Goal: Task Accomplishment & Management: Use online tool/utility

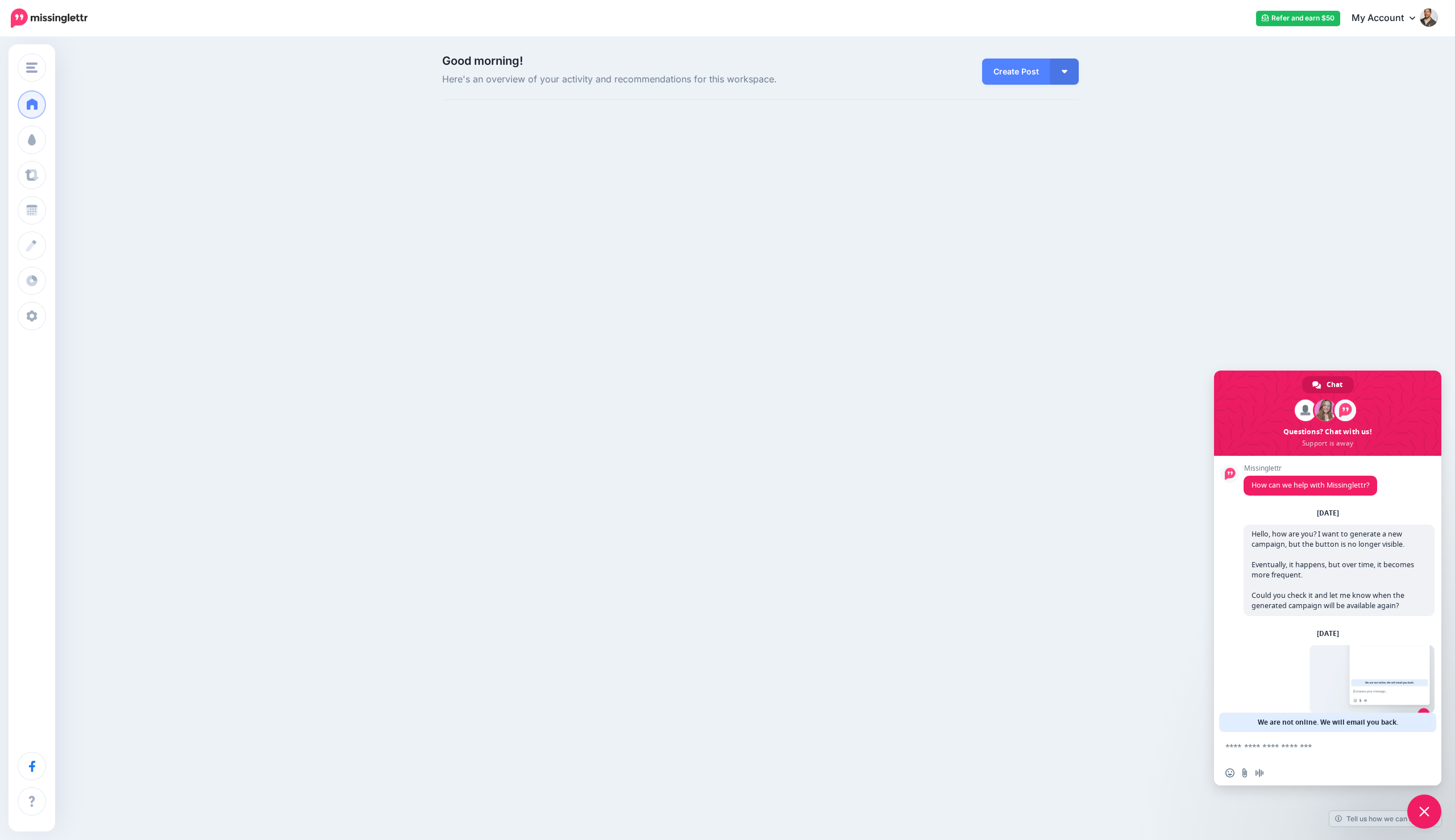
scroll to position [95, 0]
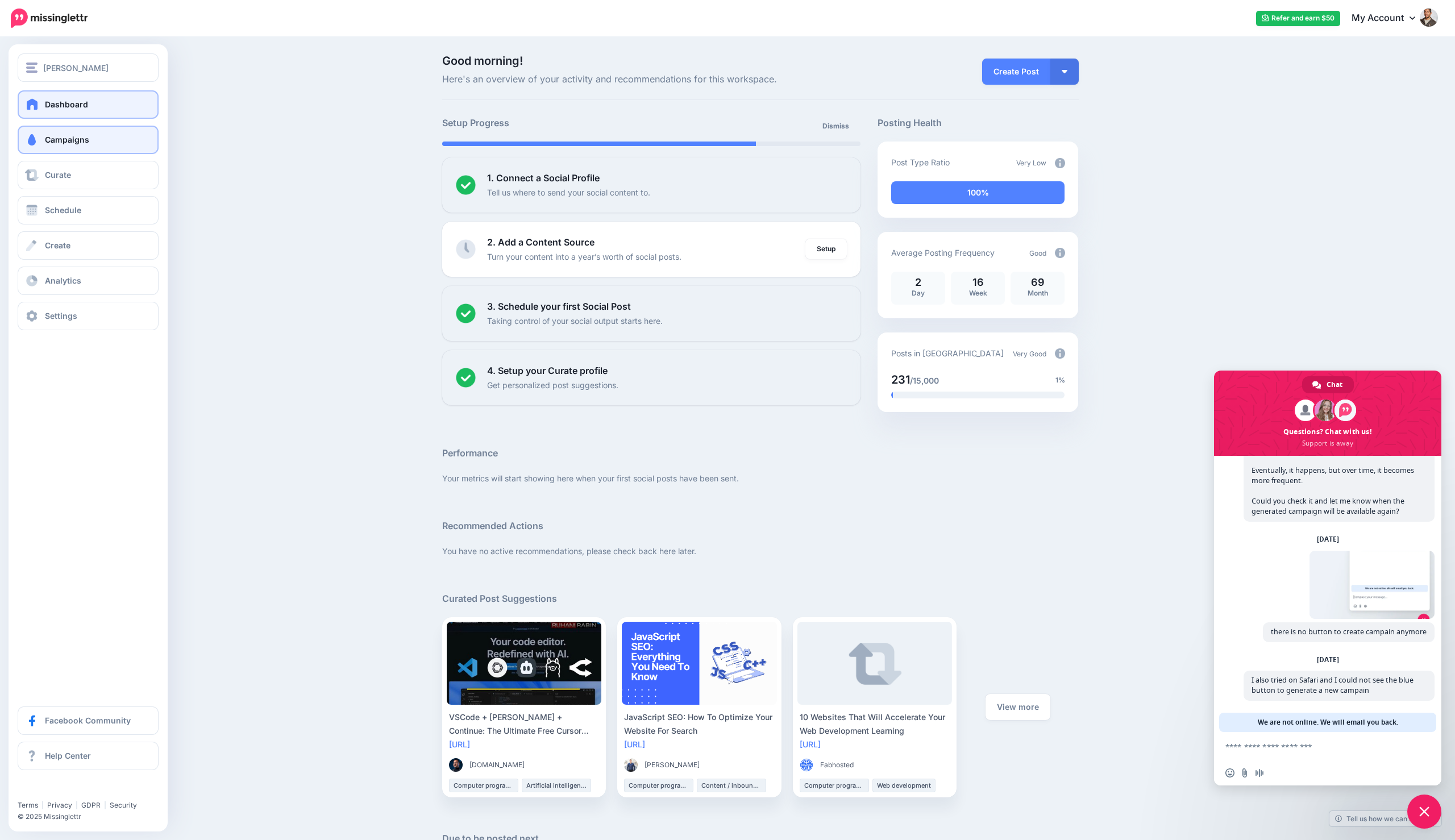
click at [49, 135] on span "Campaigns" at bounding box center [67, 139] width 45 height 9
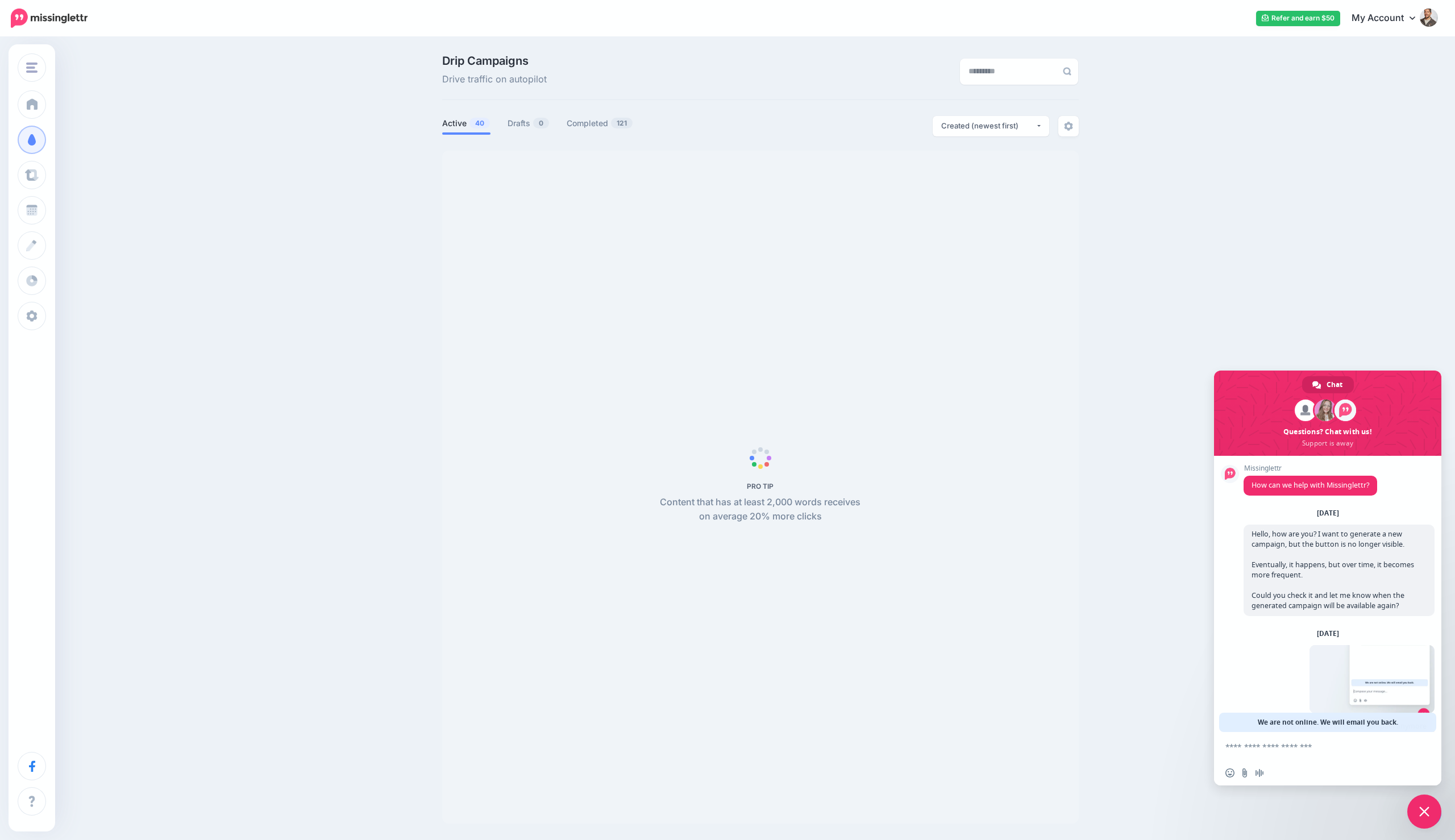
scroll to position [95, 0]
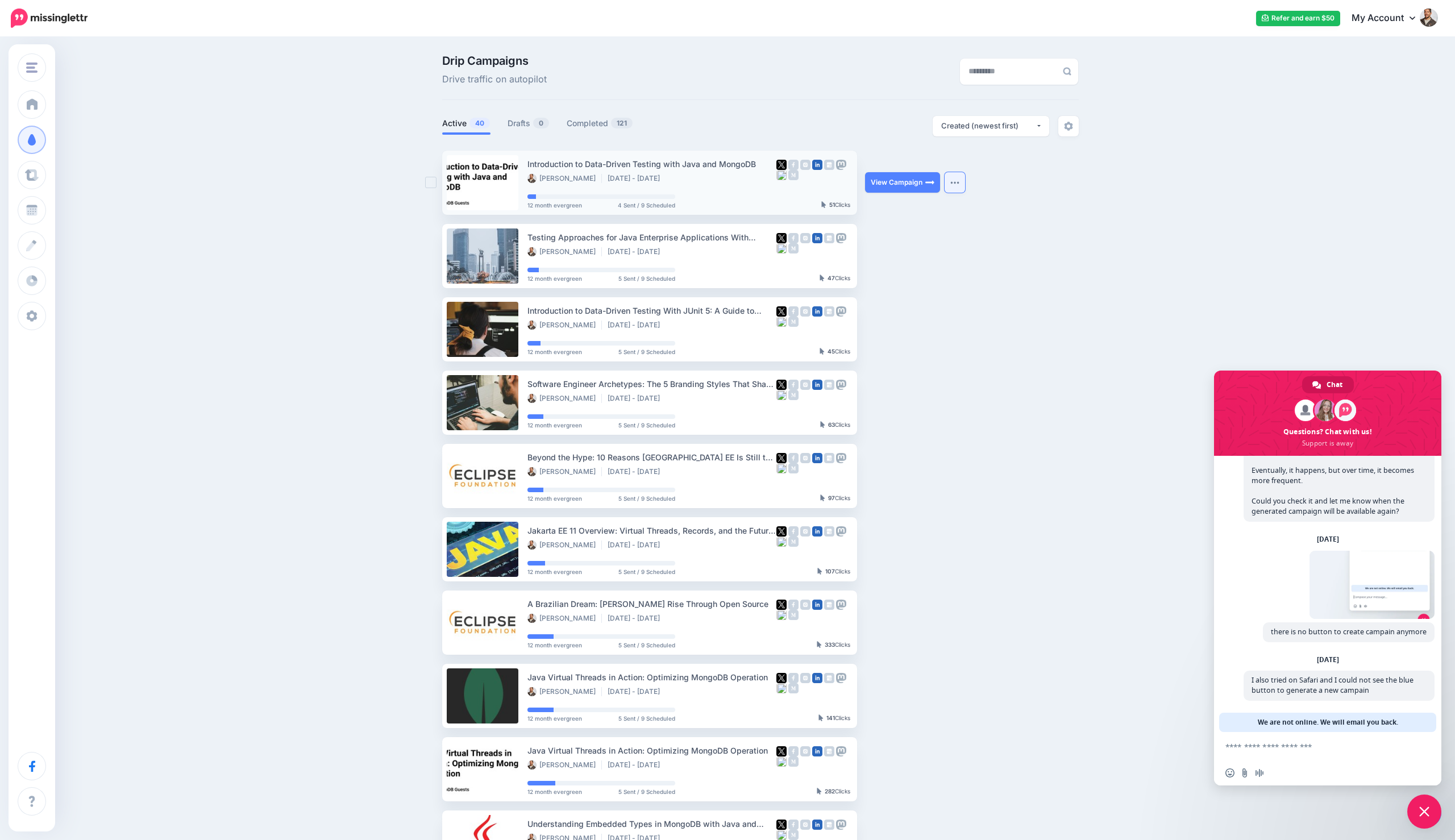
click at [952, 179] on button "button" at bounding box center [955, 183] width 20 height 20
click at [1079, 147] on div "Drip Campaigns Drive traffic on autopilot Active 40 0" at bounding box center [760, 492] width 654 height 874
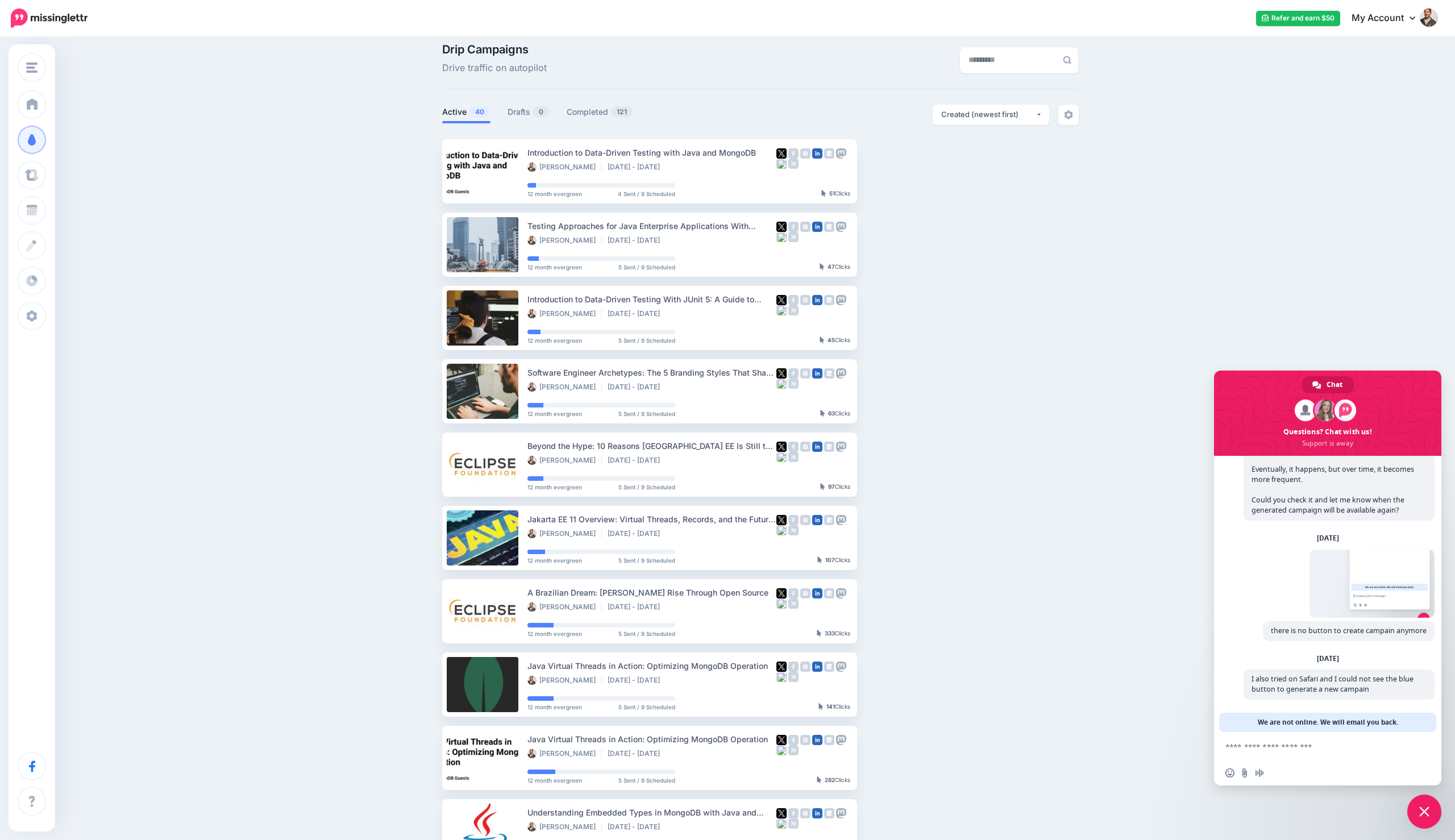
scroll to position [13, 0]
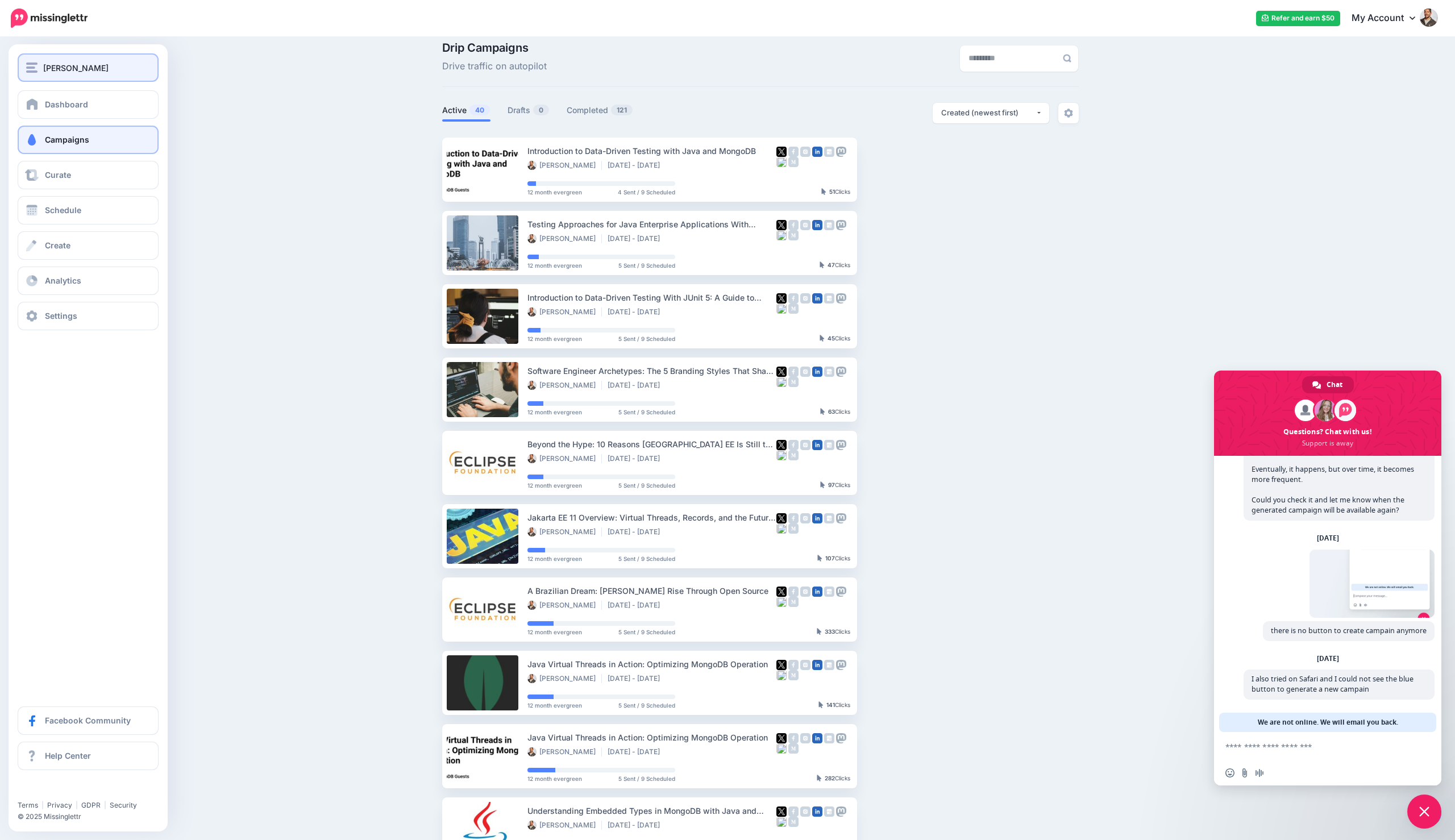
click at [64, 71] on span "[PERSON_NAME]" at bounding box center [76, 68] width 65 height 13
click at [115, 70] on div "[PERSON_NAME]" at bounding box center [87, 68] width 123 height 13
click at [112, 97] on link "Dashboard" at bounding box center [88, 104] width 141 height 29
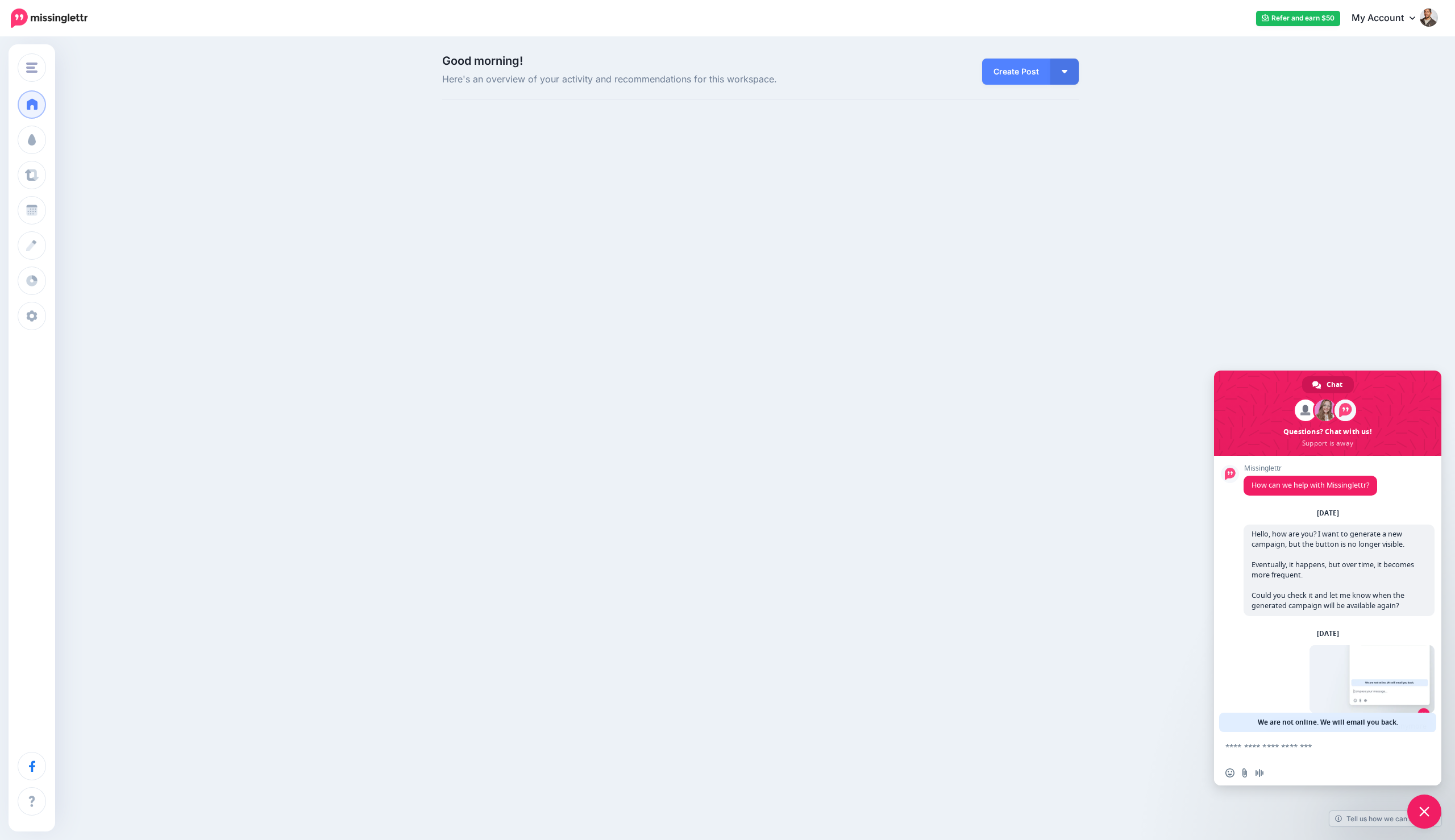
scroll to position [95, 0]
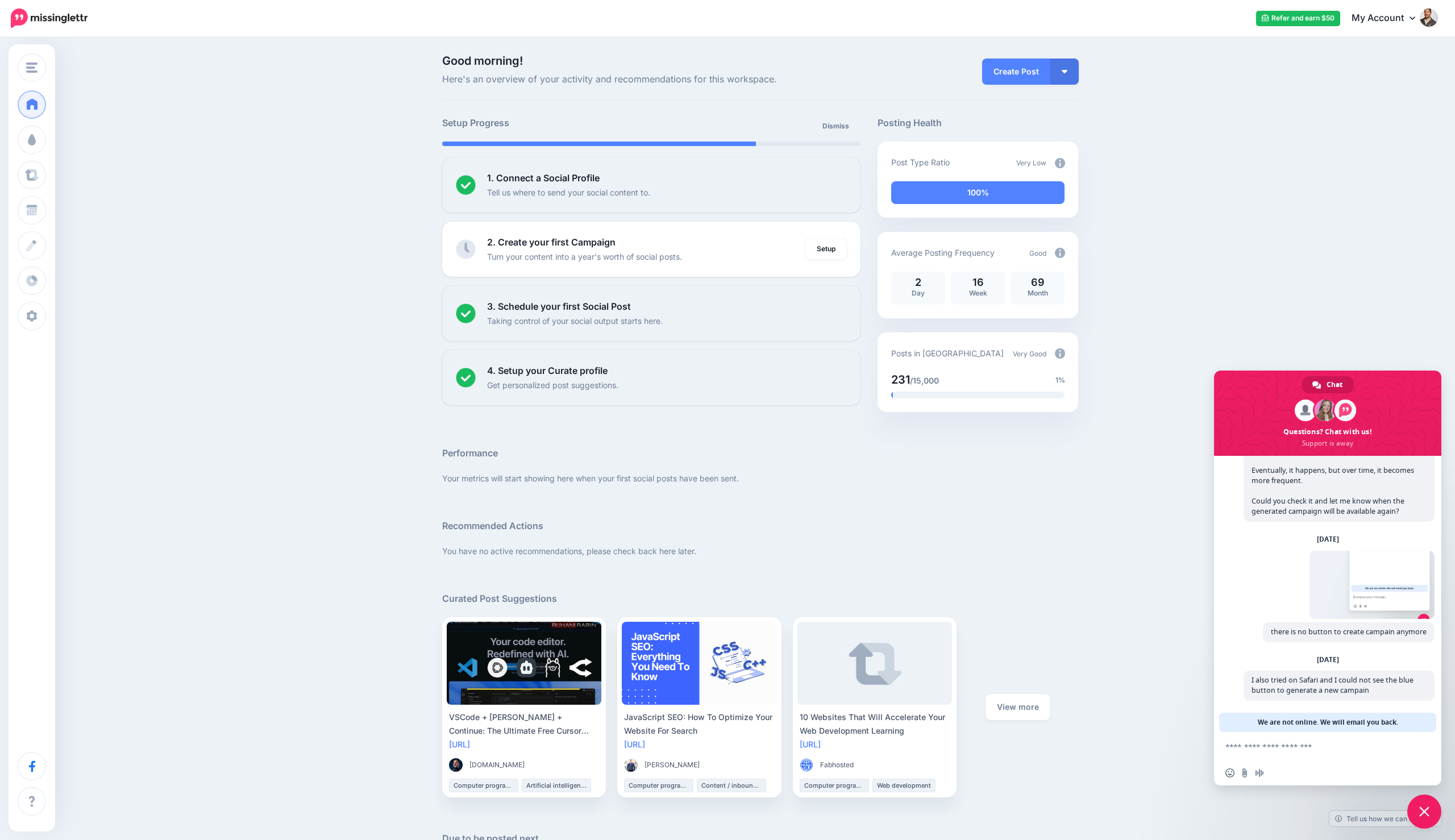
click at [1424, 807] on span "Close chat" at bounding box center [1424, 811] width 10 height 10
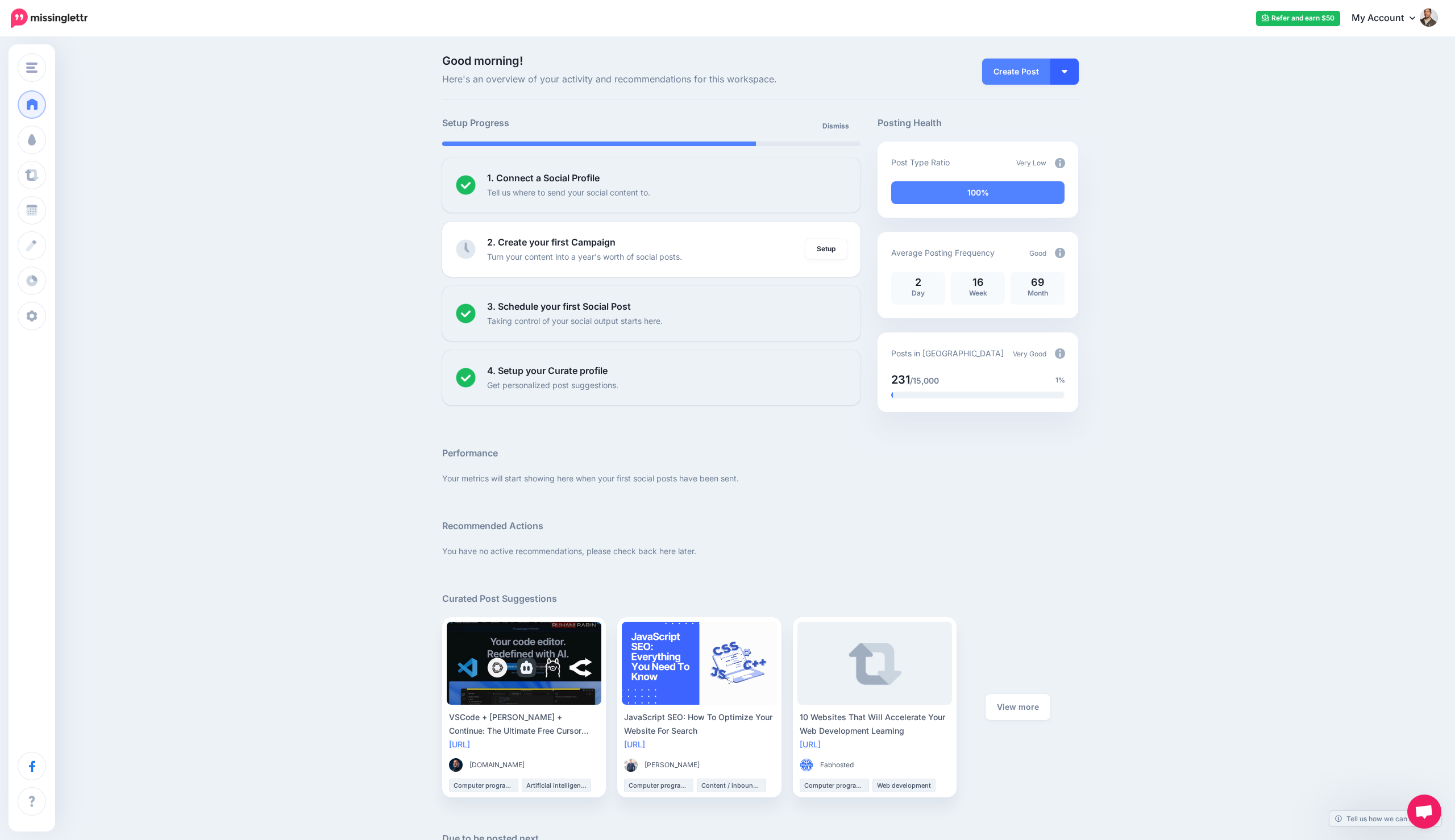
click at [1057, 74] on button "button" at bounding box center [1065, 71] width 29 height 26
click at [1036, 127] on link "Create Campaign" at bounding box center [1032, 128] width 83 height 22
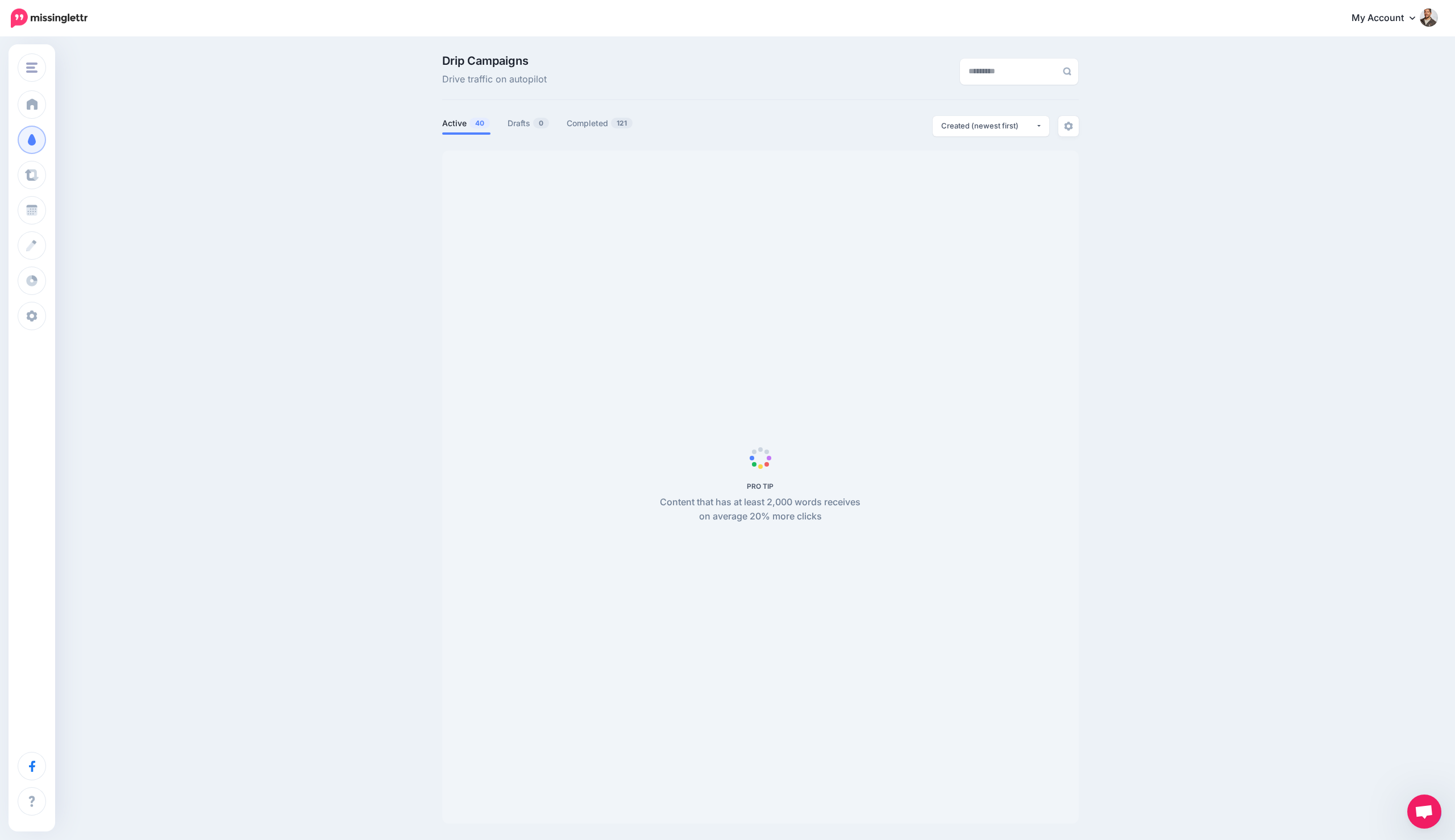
scroll to position [95, 0]
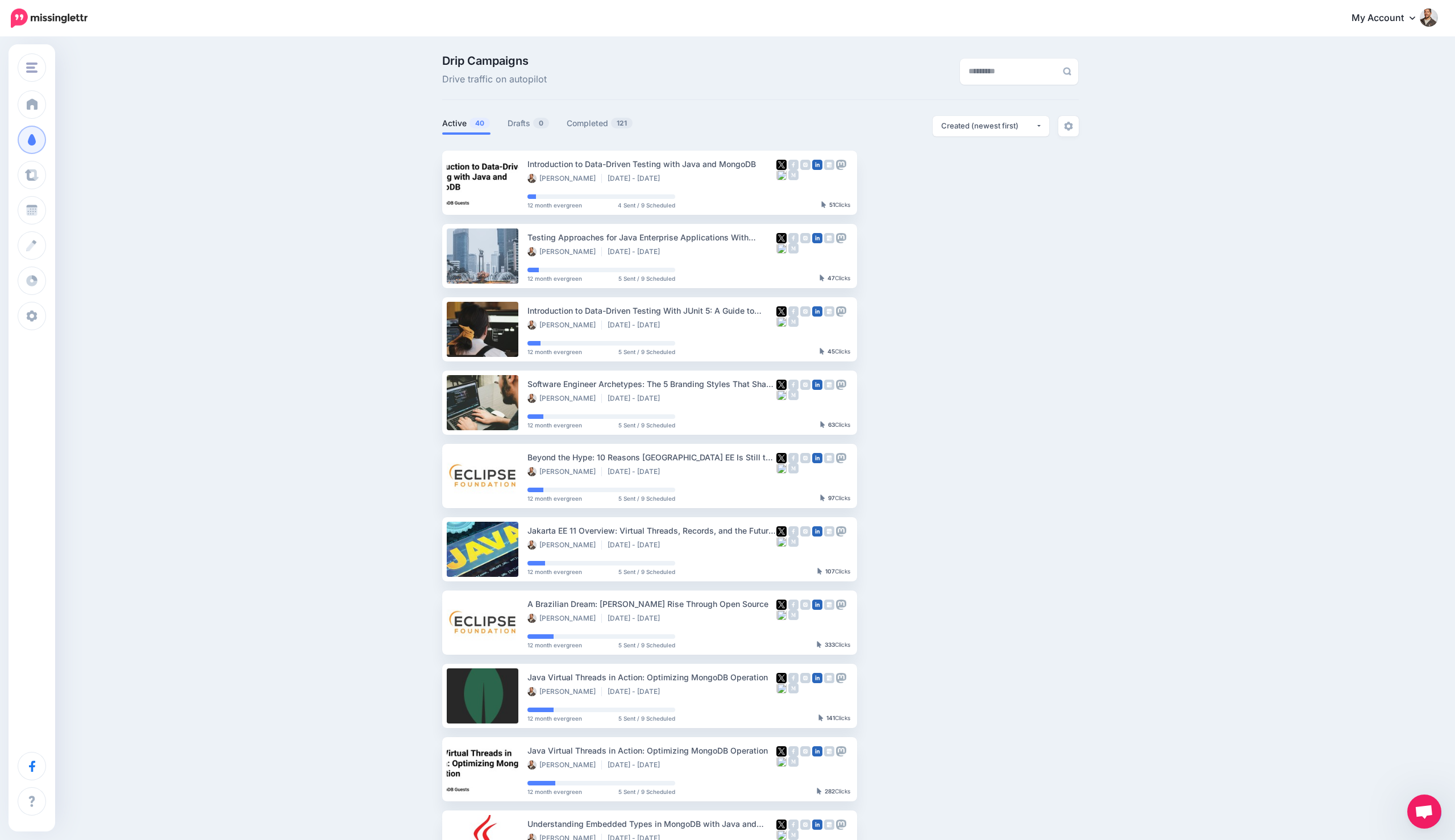
click at [1421, 810] on span "Open chat" at bounding box center [1424, 812] width 19 height 16
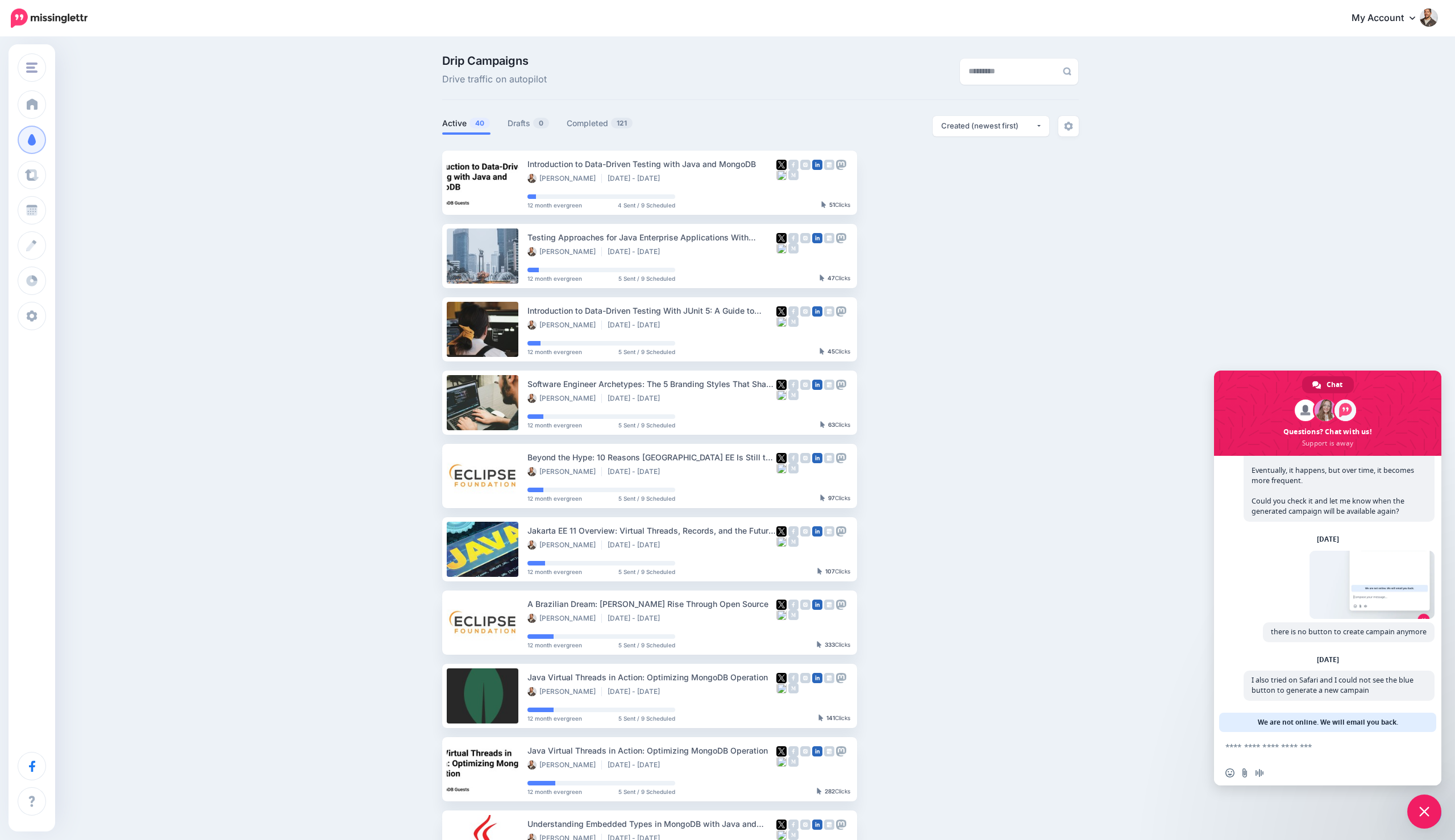
scroll to position [96, 0]
click at [1419, 808] on span "Close chat" at bounding box center [1424, 811] width 34 height 34
